Goal: Contribute content: Contribute content

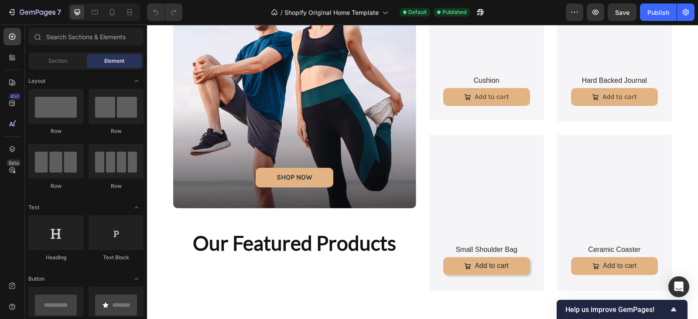
scroll to position [447, 0]
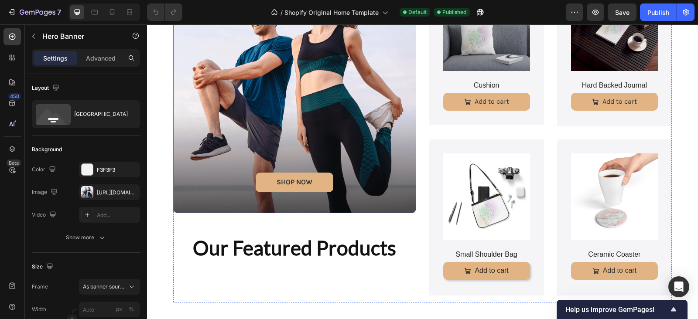
click at [237, 90] on div "Background Image" at bounding box center [294, 91] width 243 height 243
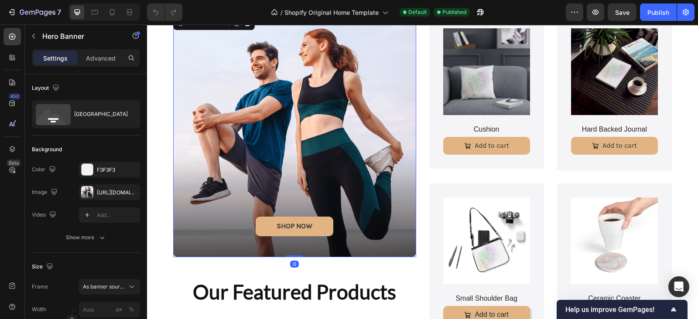
scroll to position [403, 0]
click at [97, 194] on div "https://cdn.shopify.com/s/files/1/0970/3220/8729/files/gempages_585827768919393…" at bounding box center [109, 193] width 25 height 8
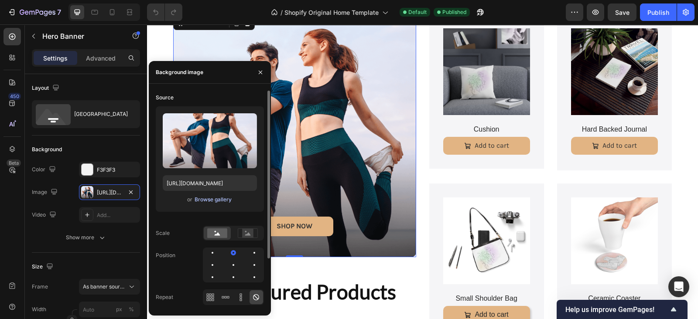
click at [199, 199] on div "Browse gallery" at bounding box center [213, 200] width 37 height 8
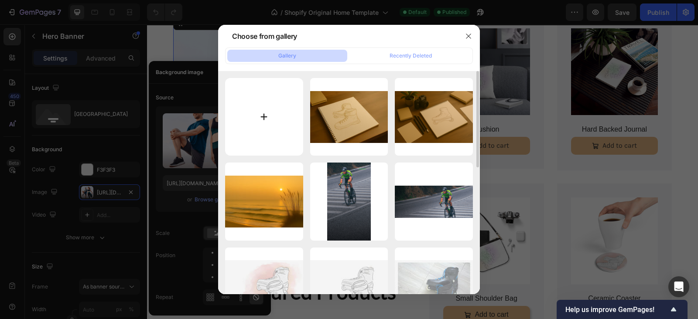
click at [260, 123] on input "file" at bounding box center [264, 117] width 78 height 78
type input "C:\fakepath\cushion boho.jpg"
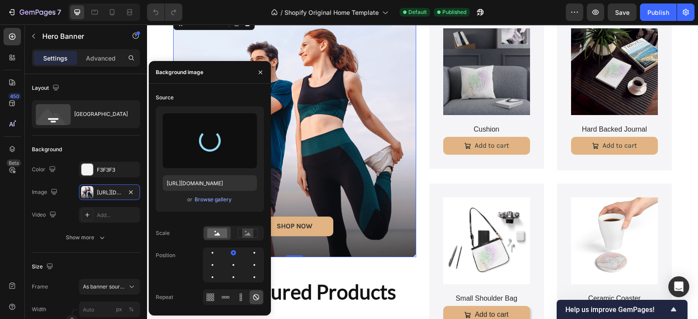
type input "https://cdn.shopify.com/s/files/1/0970/3220/8729/files/gempages_585827768919393…"
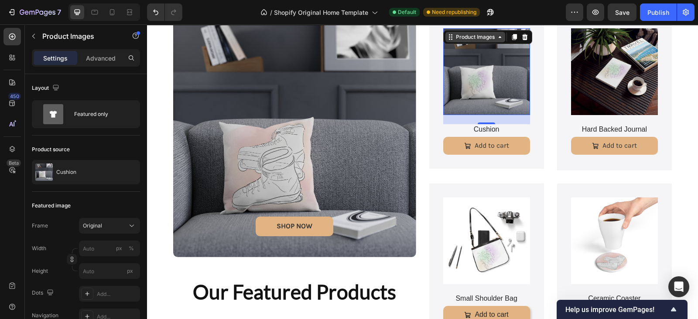
click at [473, 37] on div "Product Images" at bounding box center [475, 37] width 42 height 8
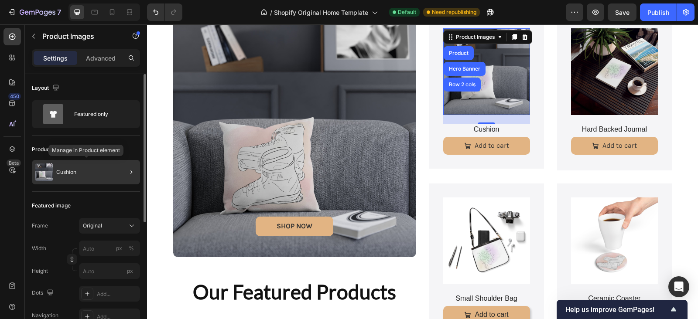
click at [73, 173] on p "Cushion" at bounding box center [66, 172] width 20 height 6
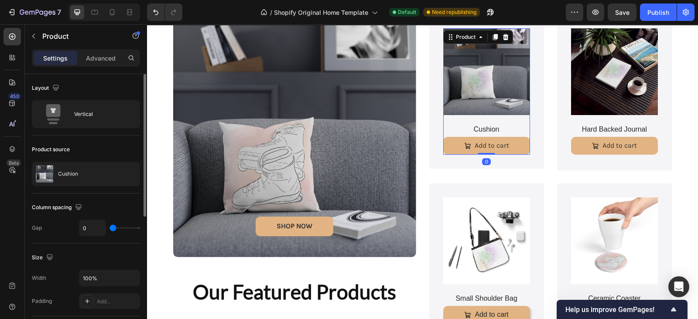
click at [73, 173] on p "Cushion" at bounding box center [68, 174] width 20 height 6
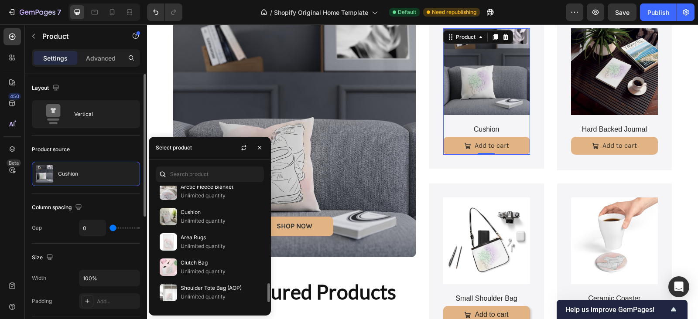
scroll to position [640, 0]
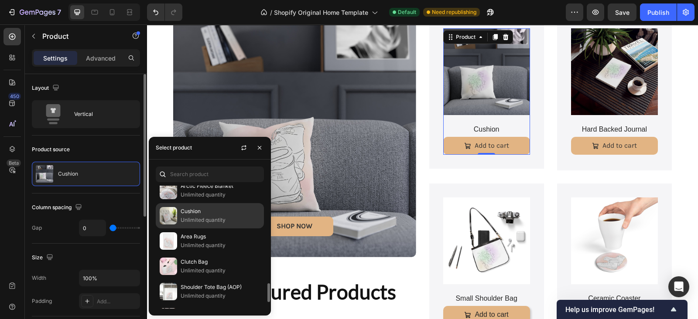
click at [195, 216] on p "Unlimited quantity" at bounding box center [220, 220] width 79 height 9
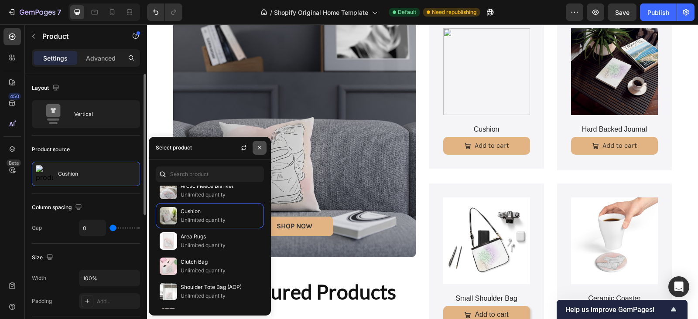
click at [260, 147] on icon "button" at bounding box center [259, 147] width 3 height 3
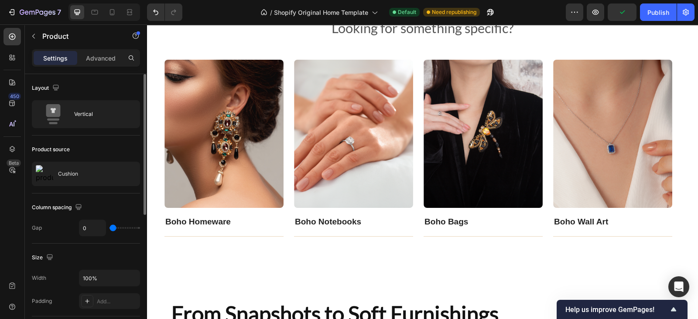
scroll to position [1342, 0]
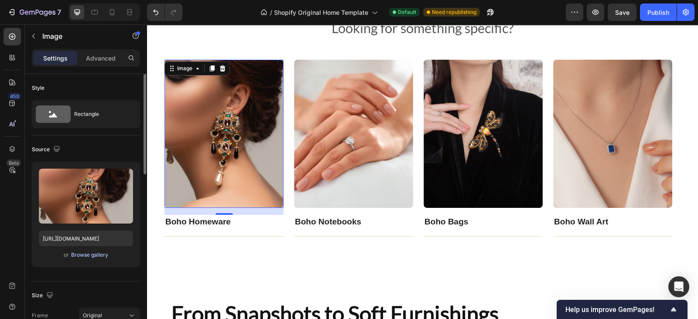
click at [99, 256] on div "Browse gallery" at bounding box center [89, 255] width 37 height 8
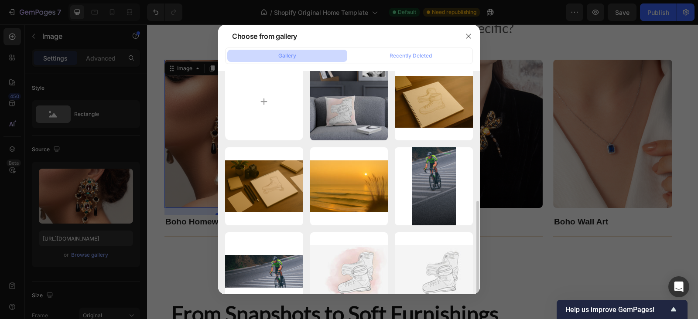
scroll to position [10, 0]
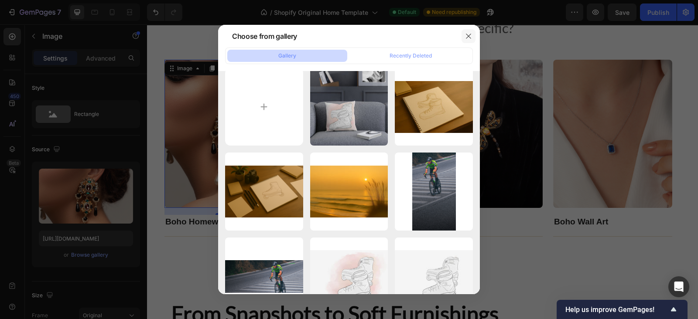
click at [468, 34] on icon "button" at bounding box center [468, 36] width 7 height 7
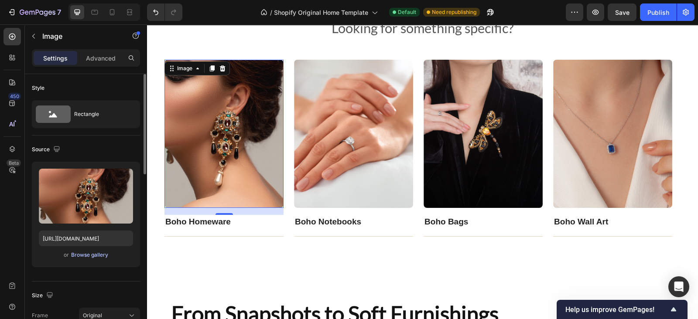
click at [96, 252] on div "Browse gallery" at bounding box center [89, 255] width 37 height 8
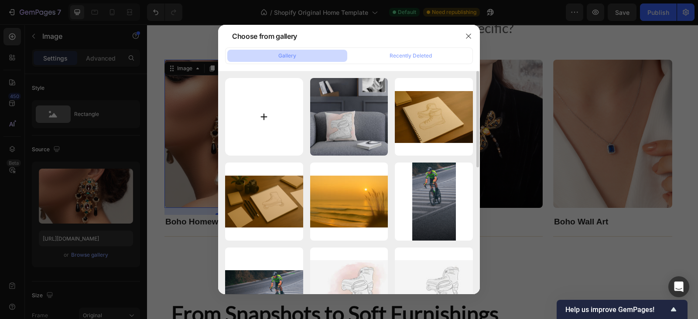
click at [260, 113] on input "file" at bounding box center [264, 117] width 78 height 78
type input "C:\fakepath\homeware.jpg"
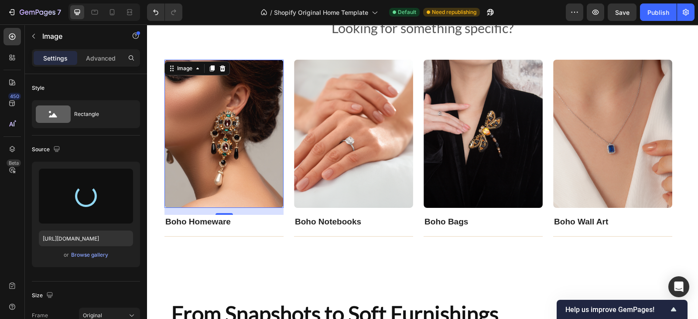
type input "https://cdn.shopify.com/s/files/1/0970/3220/8729/files/gempages_585827768919393…"
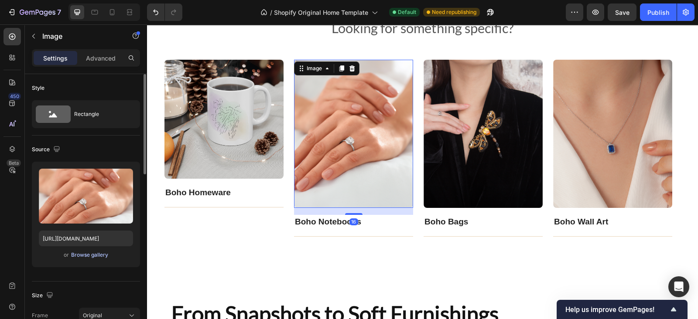
click at [96, 255] on div "Browse gallery" at bounding box center [89, 255] width 37 height 8
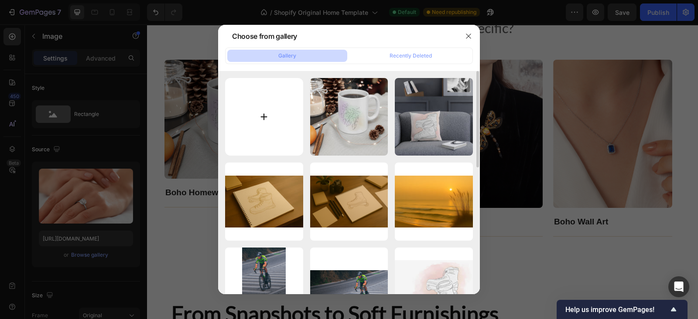
click at [260, 123] on input "file" at bounding box center [264, 117] width 78 height 78
type input "C:\fakepath\notebook (2).jpg"
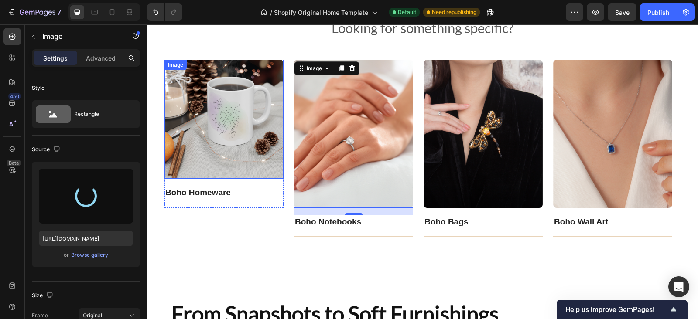
type input "https://cdn.shopify.com/s/files/1/0970/3220/8729/files/gempages_585827768919393…"
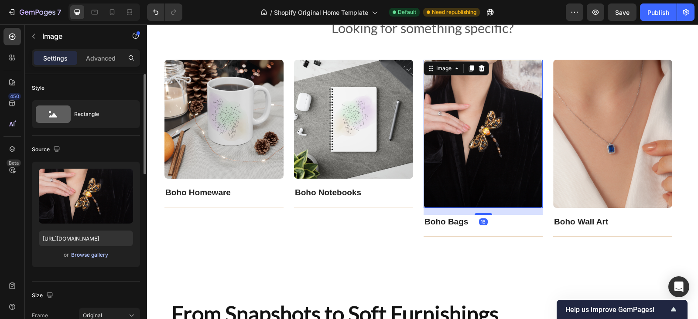
click at [85, 257] on div "Browse gallery" at bounding box center [89, 255] width 37 height 8
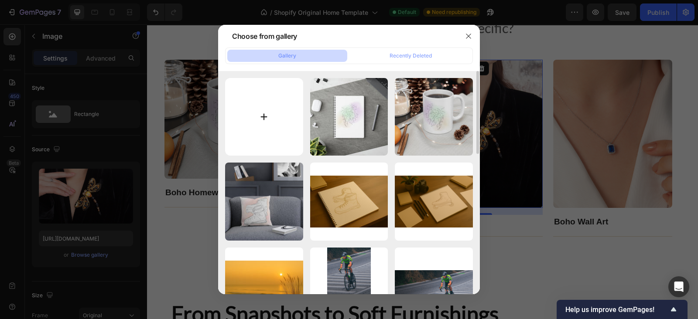
click at [250, 118] on input "file" at bounding box center [264, 117] width 78 height 78
type input "C:\fakepath\bags.jpg"
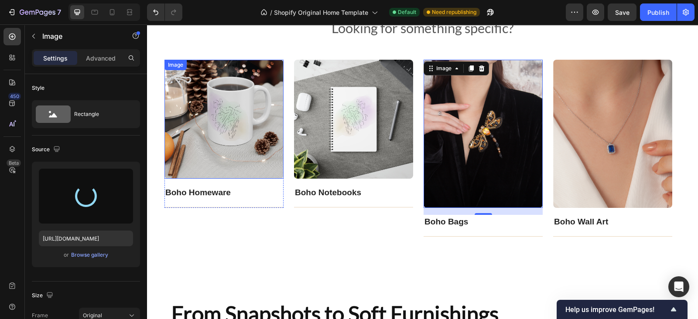
type input "https://cdn.shopify.com/s/files/1/0970/3220/8729/files/gempages_585827768919393…"
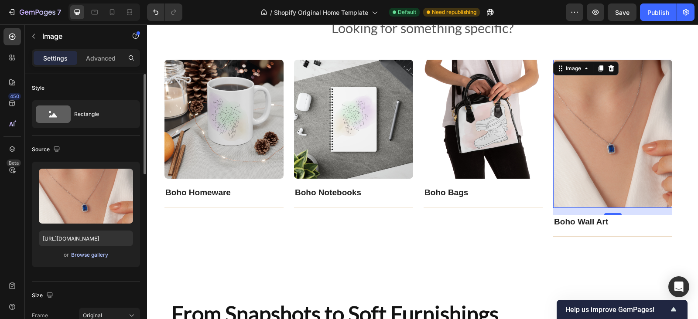
click at [92, 256] on div "Browse gallery" at bounding box center [89, 255] width 37 height 8
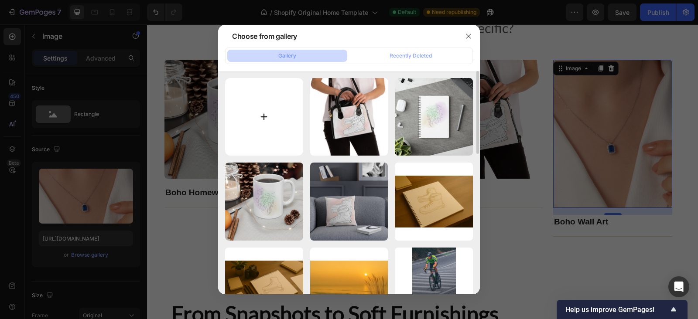
click at [255, 120] on input "file" at bounding box center [264, 117] width 78 height 78
type input "C:\fakepath\wall art.jpg"
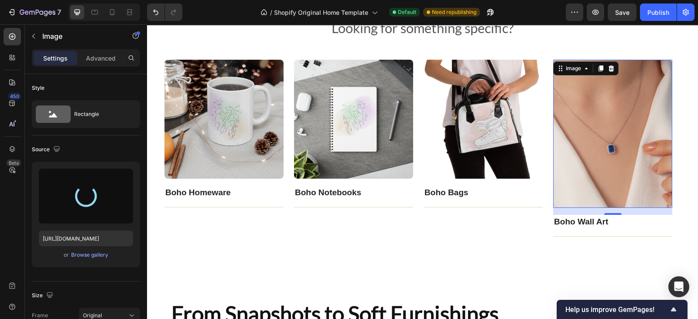
type input "https://cdn.shopify.com/s/files/1/0970/3220/8729/files/gempages_585827768919393…"
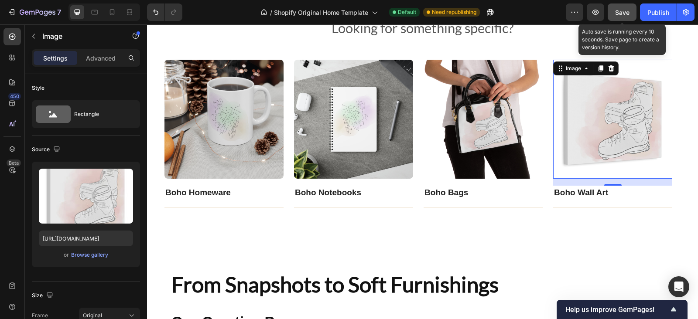
click at [615, 14] on span "Save" at bounding box center [622, 12] width 14 height 7
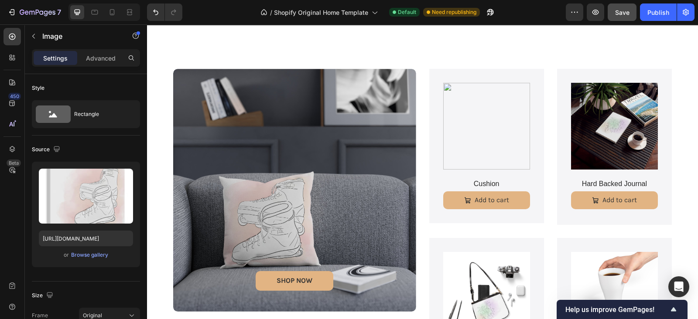
scroll to position [341, 0]
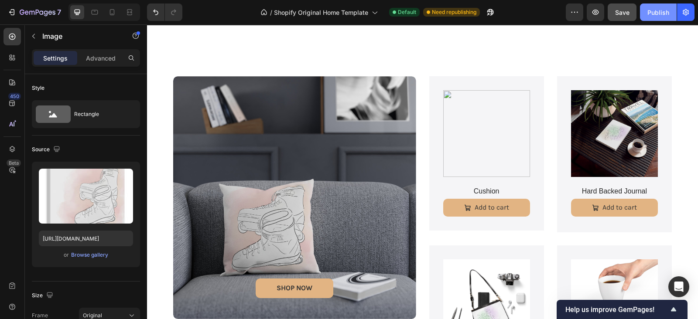
click at [648, 14] on div "Publish" at bounding box center [658, 12] width 22 height 9
click at [648, 14] on button "Publish" at bounding box center [658, 11] width 37 height 17
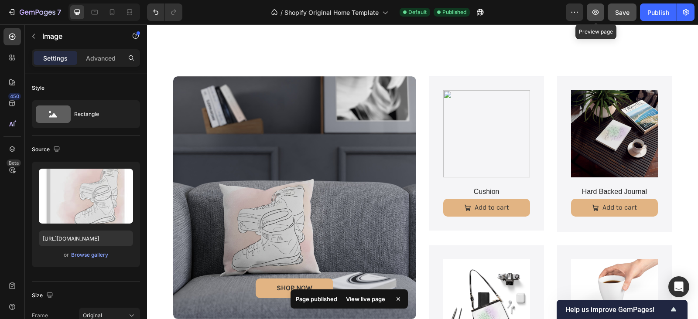
click at [595, 10] on icon "button" at bounding box center [595, 12] width 9 height 9
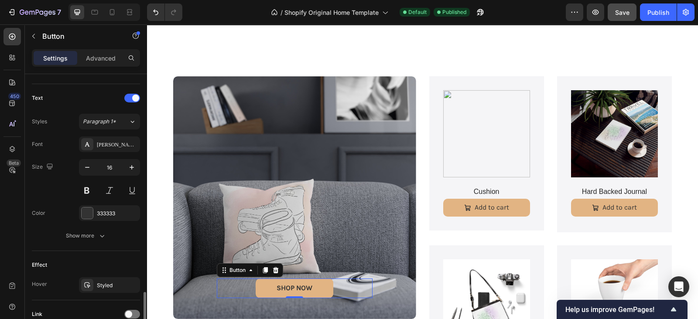
scroll to position [354, 0]
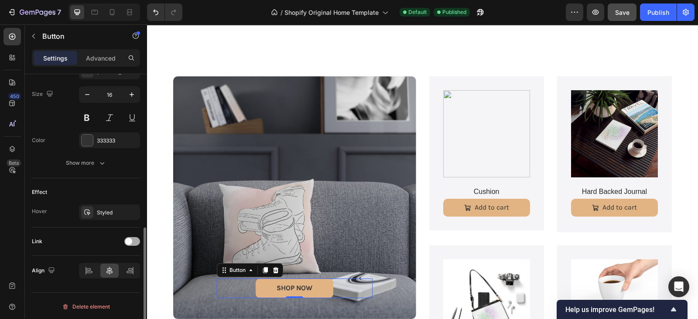
click at [131, 241] on span at bounding box center [128, 241] width 7 height 7
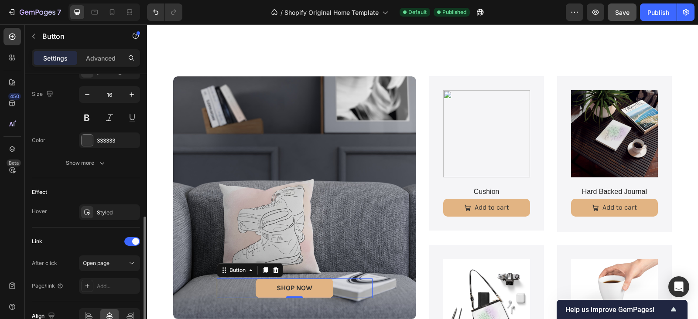
scroll to position [399, 0]
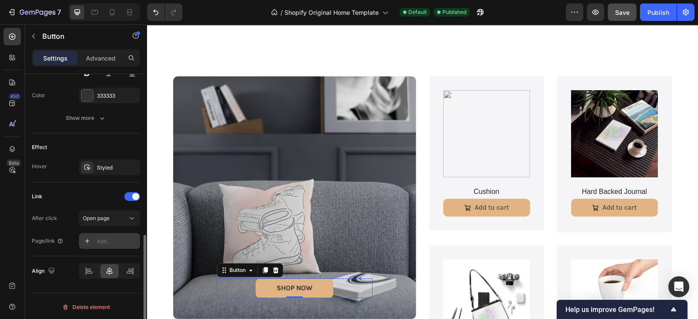
click at [108, 240] on div "Add..." at bounding box center [117, 242] width 41 height 8
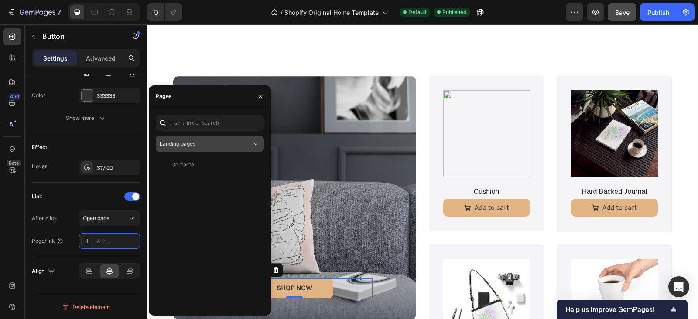
click at [253, 146] on icon at bounding box center [255, 144] width 9 height 9
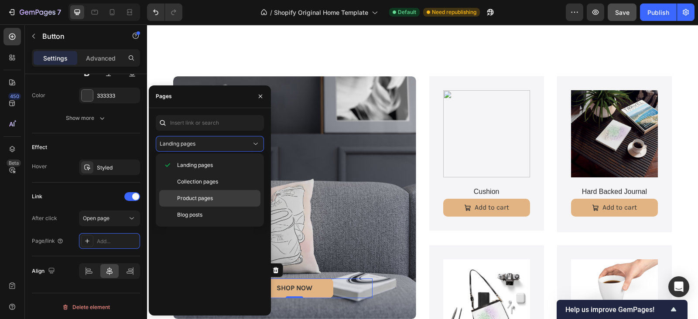
click at [219, 195] on p "Product pages" at bounding box center [216, 199] width 79 height 8
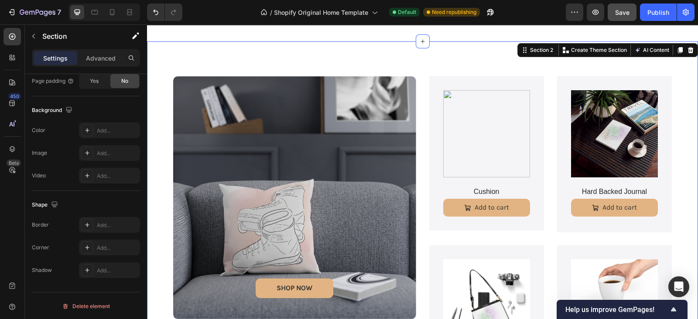
scroll to position [0, 0]
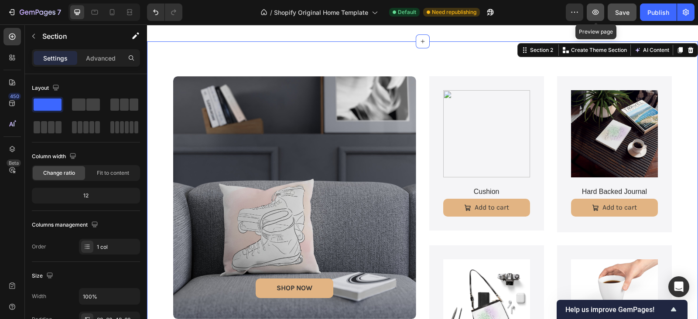
click at [596, 15] on icon "button" at bounding box center [595, 12] width 9 height 9
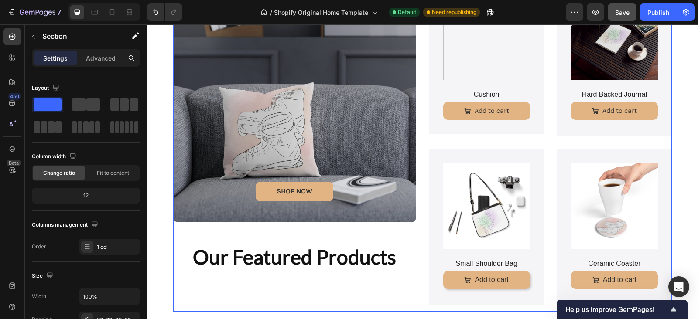
scroll to position [418, 0]
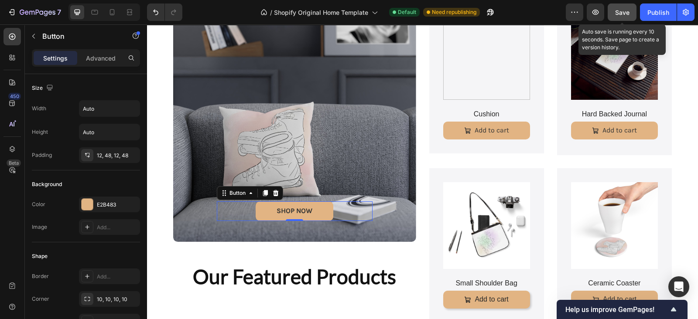
click at [624, 10] on span "Save" at bounding box center [622, 12] width 14 height 7
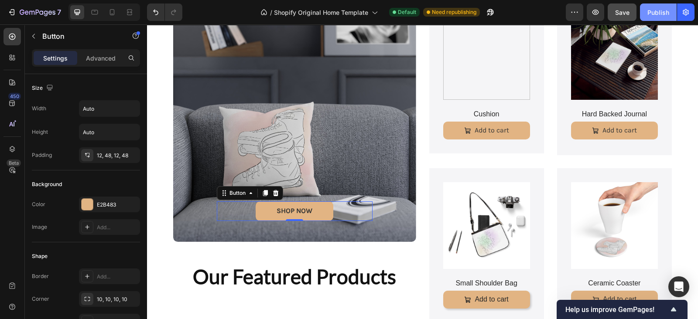
click at [658, 12] on div "Publish" at bounding box center [658, 12] width 22 height 9
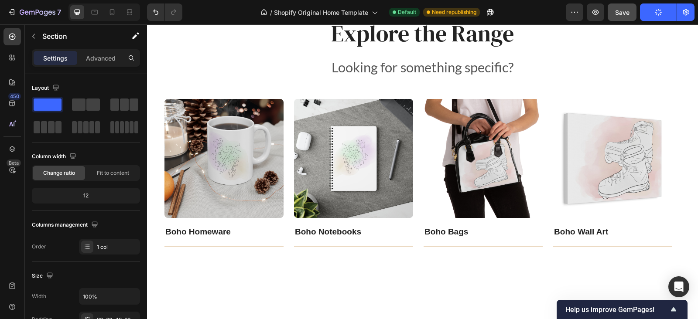
scroll to position [1303, 0]
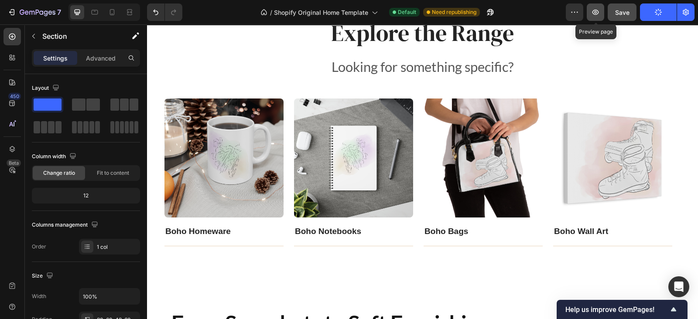
click at [593, 16] on icon "button" at bounding box center [595, 12] width 9 height 9
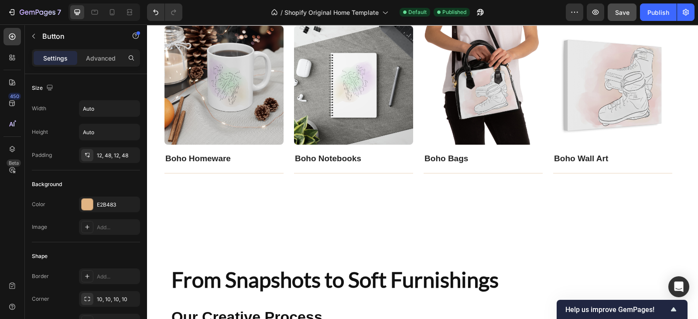
scroll to position [1376, 0]
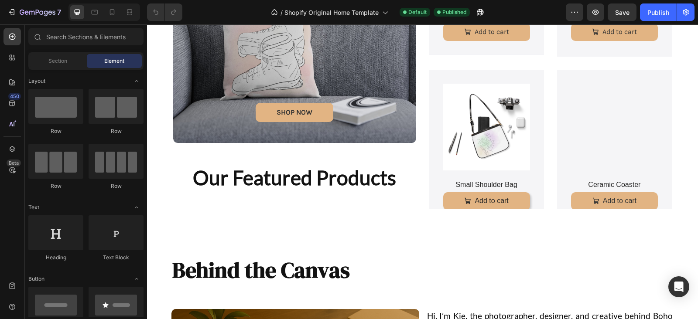
scroll to position [489, 0]
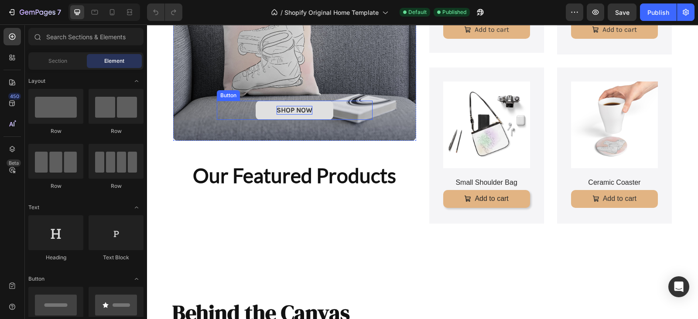
click at [283, 106] on strong "SHOP NOW" at bounding box center [295, 110] width 36 height 8
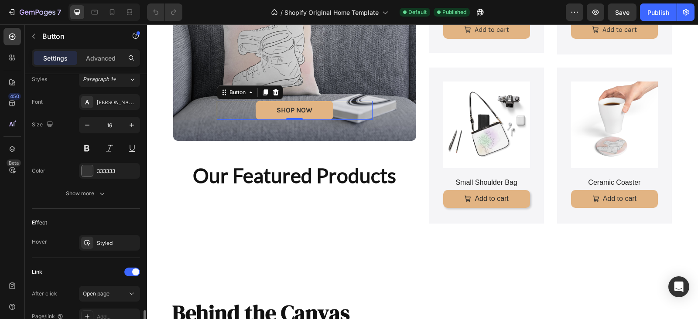
scroll to position [399, 0]
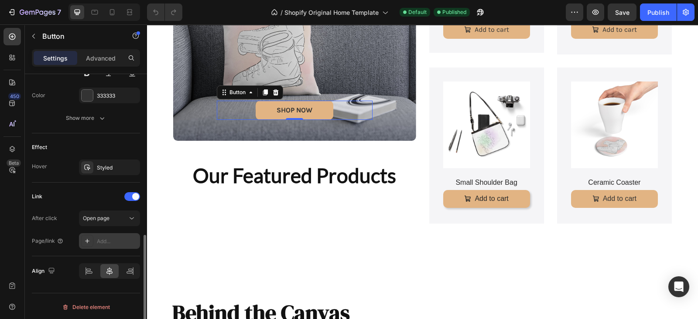
click at [111, 239] on div "Add..." at bounding box center [117, 242] width 41 height 8
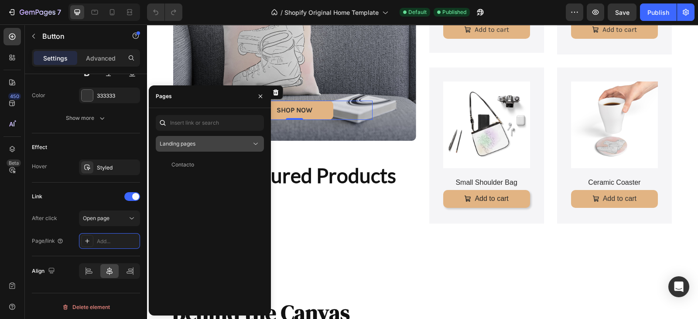
click at [257, 143] on icon at bounding box center [255, 144] width 9 height 9
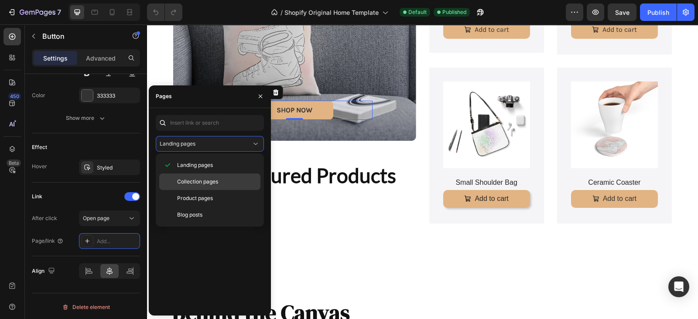
click at [206, 179] on span "Collection pages" at bounding box center [197, 182] width 41 height 8
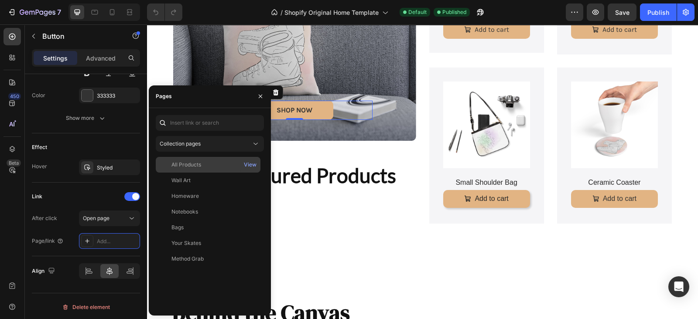
click at [203, 164] on div "All Products" at bounding box center [208, 165] width 98 height 8
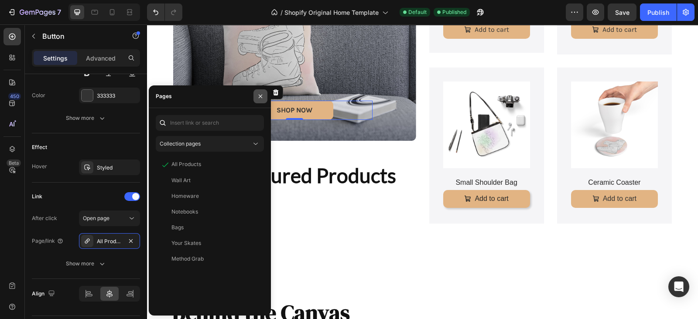
click at [261, 92] on button "button" at bounding box center [260, 96] width 14 height 14
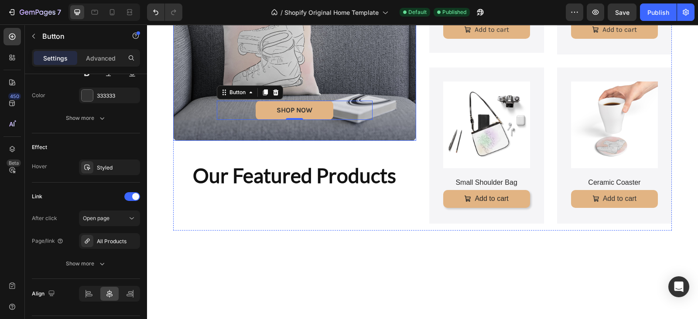
scroll to position [0, 0]
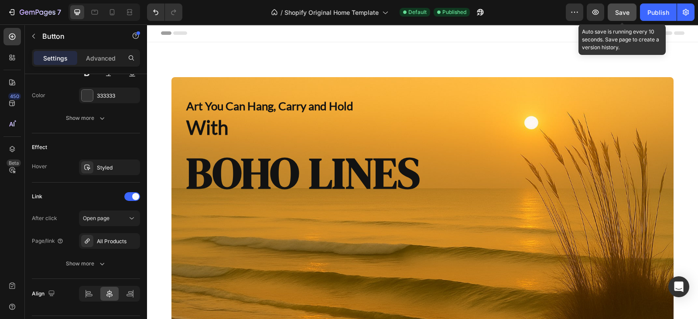
click at [627, 4] on button "Save" at bounding box center [622, 11] width 29 height 17
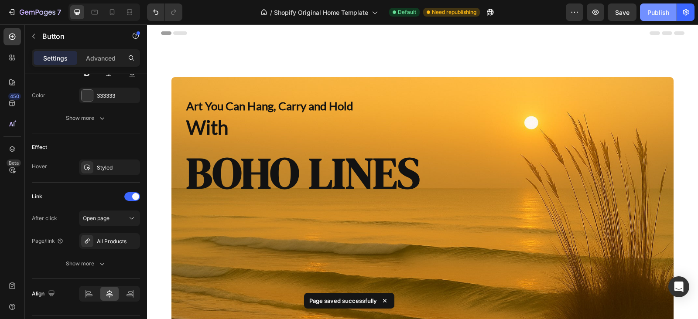
click at [666, 10] on div "Publish" at bounding box center [658, 12] width 22 height 9
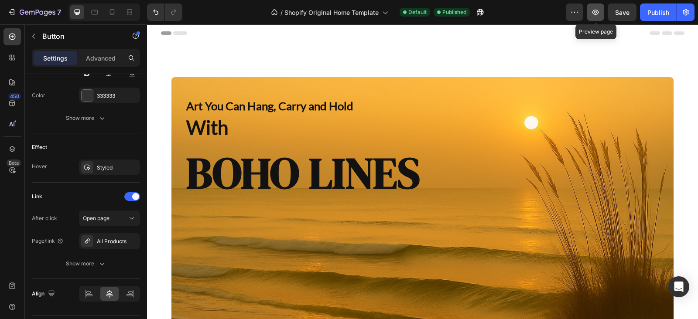
click at [596, 10] on icon "button" at bounding box center [595, 12] width 7 height 5
